Goal: Information Seeking & Learning: Learn about a topic

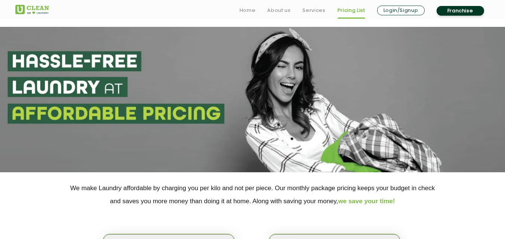
select select "202"
select select "598"
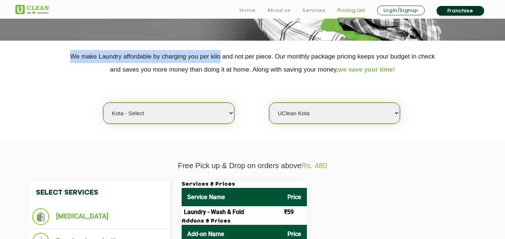
click at [184, 111] on select "Select city [GEOGRAPHIC_DATA] [GEOGRAPHIC_DATA] [GEOGRAPHIC_DATA] [GEOGRAPHIC_D…" at bounding box center [168, 113] width 131 height 21
select select "68"
click at [184, 111] on select "Select city [GEOGRAPHIC_DATA] [GEOGRAPHIC_DATA] [GEOGRAPHIC_DATA] [GEOGRAPHIC_D…" at bounding box center [168, 113] width 131 height 21
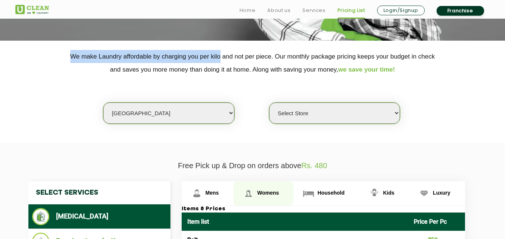
click at [257, 194] on link "Womens" at bounding box center [263, 194] width 60 height 24
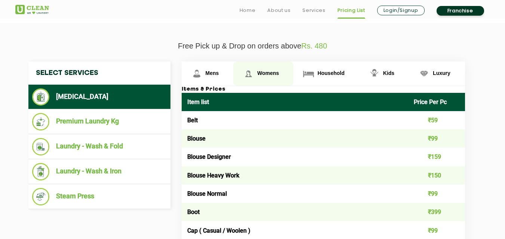
scroll to position [261, 0]
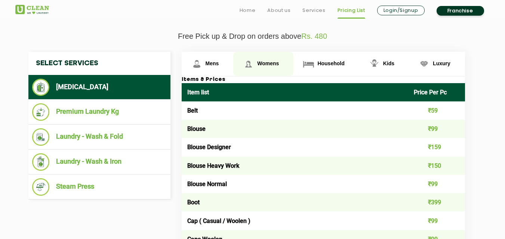
click at [269, 66] on span "Womens" at bounding box center [268, 64] width 22 height 6
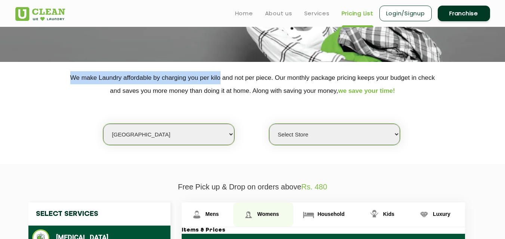
scroll to position [107, 0]
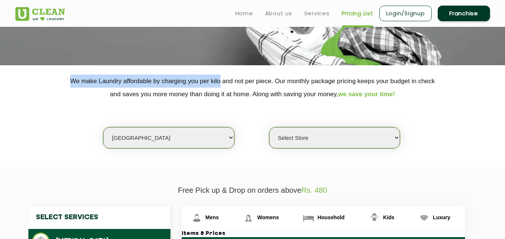
click at [303, 130] on select "Select Store [PERSON_NAME][GEOGRAPHIC_DATA] UClean Talab Tillo UClean Janipur U…" at bounding box center [334, 137] width 131 height 21
select select "432"
click at [269, 127] on select "Select Store [PERSON_NAME][GEOGRAPHIC_DATA] UClean Talab Tillo UClean Janipur U…" at bounding box center [334, 137] width 131 height 21
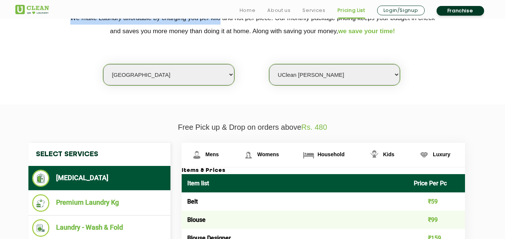
scroll to position [187, 0]
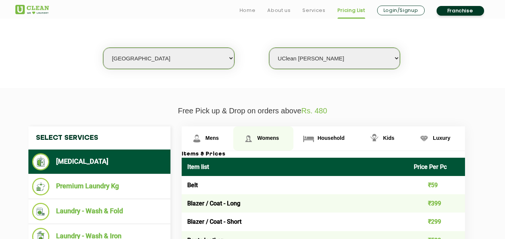
click at [269, 137] on span "Womens" at bounding box center [268, 138] width 22 height 6
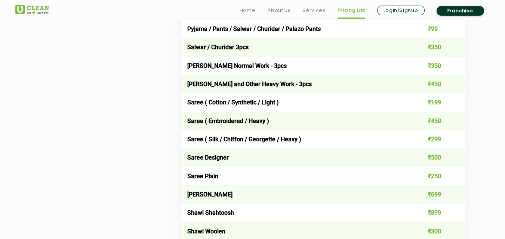
scroll to position [2077, 0]
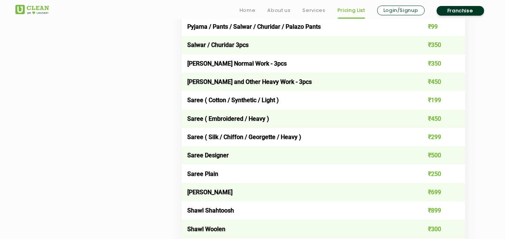
click at [232, 105] on td "Saree ( Cotton / Synthetic / Light )" at bounding box center [295, 100] width 227 height 18
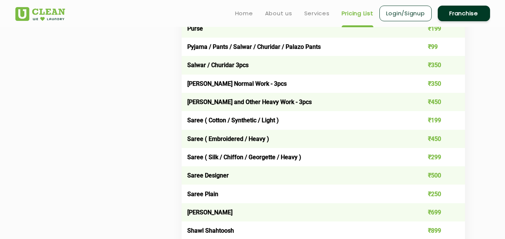
scroll to position [2054, 0]
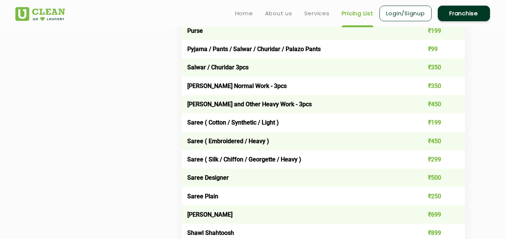
click at [351, 160] on td "Saree ( Silk / Chiffon / Georgette / Heavy )" at bounding box center [295, 160] width 227 height 18
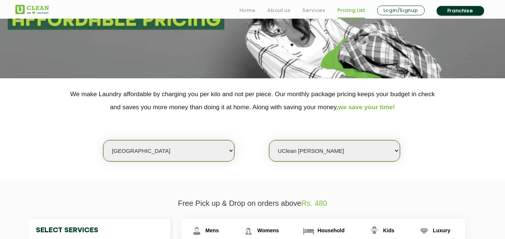
scroll to position [157, 0]
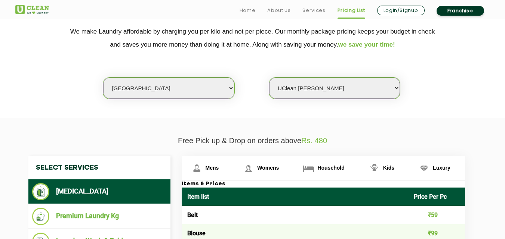
click at [165, 95] on select "Select city [GEOGRAPHIC_DATA] [GEOGRAPHIC_DATA] [GEOGRAPHIC_DATA] [GEOGRAPHIC_D…" at bounding box center [168, 88] width 131 height 21
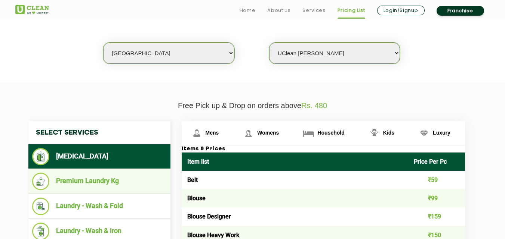
scroll to position [199, 0]
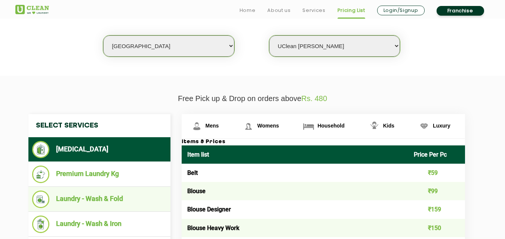
click at [109, 195] on li "Laundry - Wash & Fold" at bounding box center [99, 200] width 134 height 18
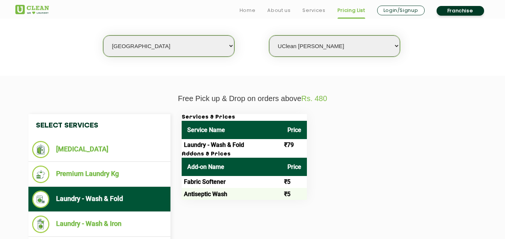
click at [290, 143] on td "₹79" at bounding box center [294, 145] width 25 height 12
click at [205, 166] on th "Add-on Name" at bounding box center [232, 167] width 100 height 18
click at [293, 172] on th "Price" at bounding box center [294, 167] width 25 height 18
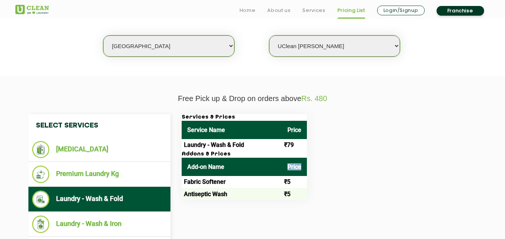
click at [293, 172] on th "Price" at bounding box center [294, 167] width 25 height 18
click at [238, 145] on td "Laundry - Wash & Fold" at bounding box center [232, 145] width 100 height 12
click at [229, 146] on td "Laundry - Wash & Fold" at bounding box center [232, 145] width 100 height 12
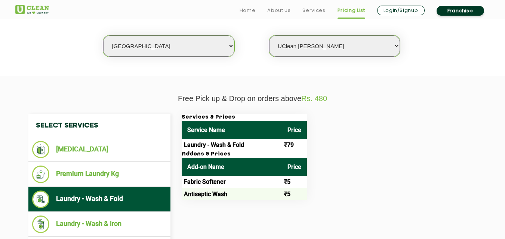
click at [234, 146] on td "Laundry - Wash & Fold" at bounding box center [232, 145] width 100 height 12
click at [222, 146] on td "Laundry - Wash & Fold" at bounding box center [232, 145] width 100 height 12
